Goal: Information Seeking & Learning: Learn about a topic

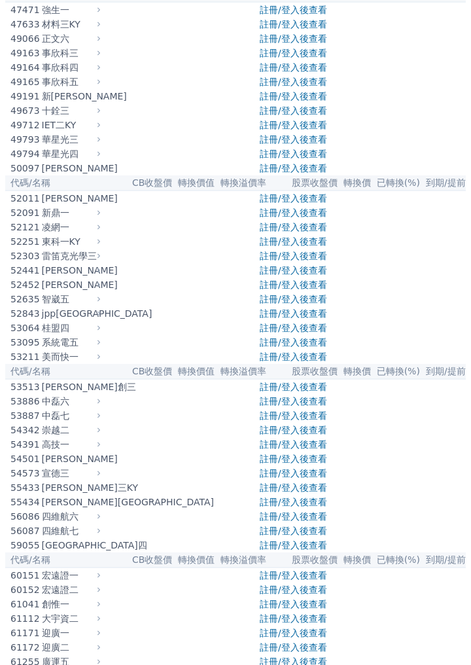
scroll to position [3527, 0]
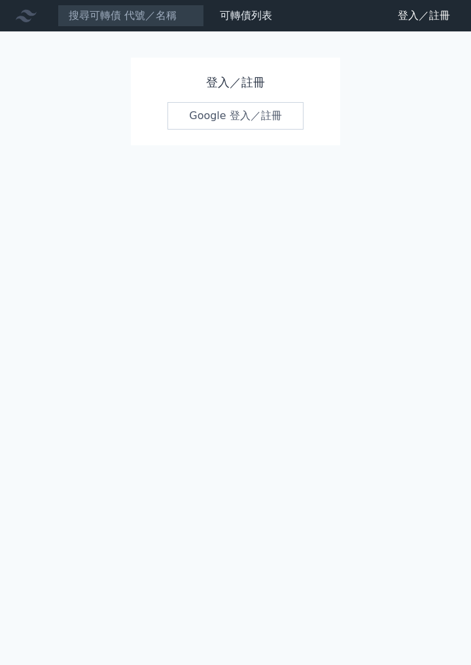
click at [257, 116] on link "Google 登入／註冊" at bounding box center [236, 115] width 136 height 27
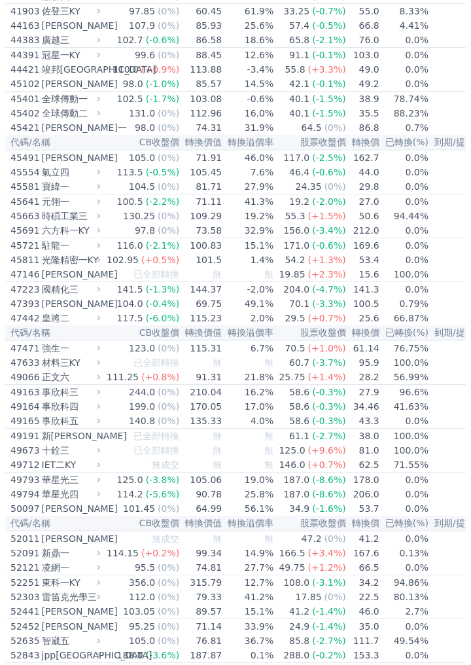
scroll to position [0, 11]
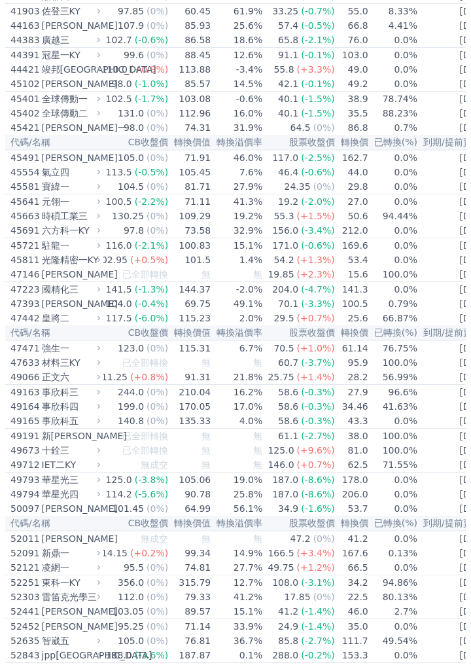
click at [67, 310] on div "[PERSON_NAME]" at bounding box center [70, 303] width 56 height 13
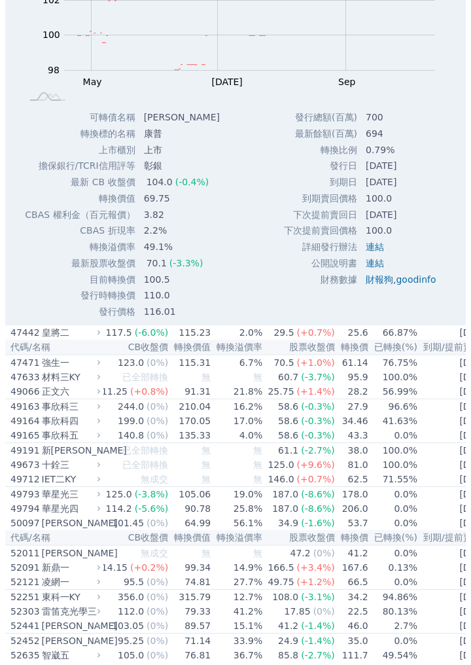
scroll to position [0, 8]
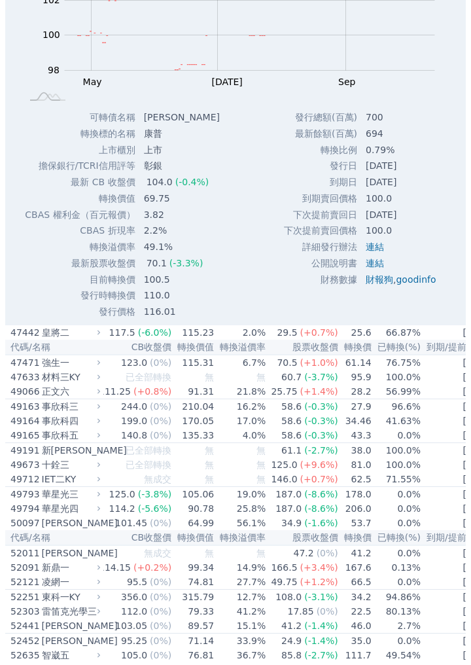
click at [370, 252] on link "連結" at bounding box center [375, 247] width 18 height 10
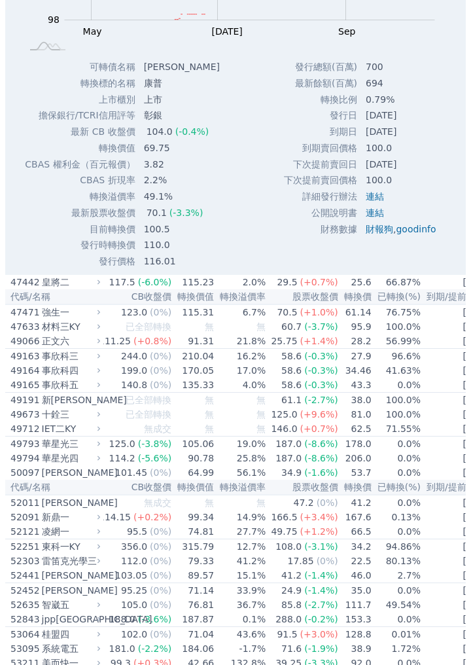
scroll to position [3670, 0]
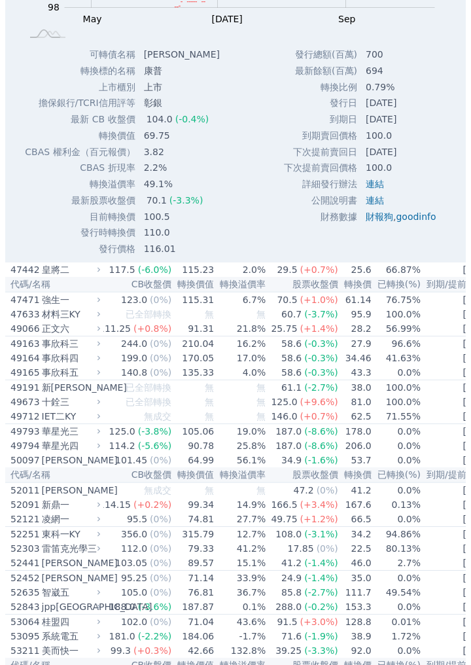
click at [378, 206] on link "連結" at bounding box center [375, 200] width 18 height 10
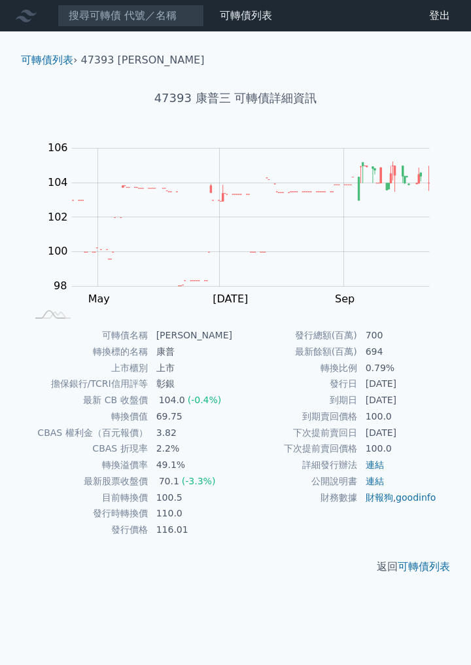
click at [384, 476] on link "連結" at bounding box center [375, 481] width 18 height 10
click at [380, 459] on link "連結" at bounding box center [375, 464] width 18 height 10
